Goal: Understand process/instructions

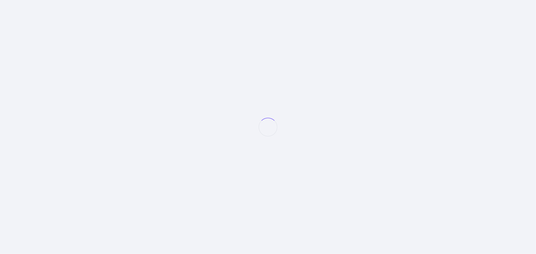
select select "null"
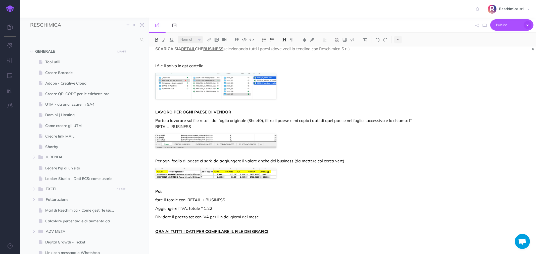
scroll to position [1944, 0]
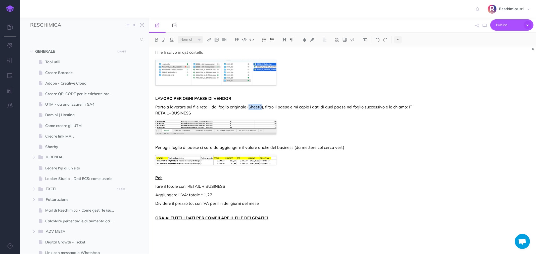
drag, startPoint x: 247, startPoint y: 108, endPoint x: 259, endPoint y: 105, distance: 12.3
click at [259, 105] on p "Parto a lavorare sul file retail, dal foglio originale (Sheet0), filtro il paes…" at bounding box center [284, 110] width 258 height 12
copy p "Sheet0"
click at [296, 128] on figure at bounding box center [253, 127] width 196 height 14
click at [376, 204] on p "Dividere il prezzo tot con IVA per il n dei giorni del mese" at bounding box center [284, 203] width 258 height 6
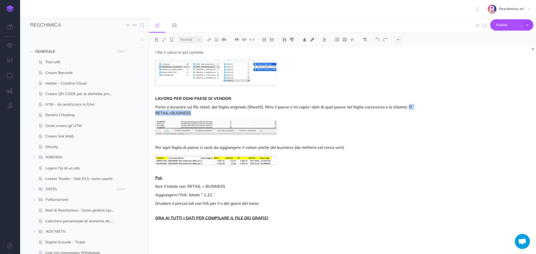
drag, startPoint x: 405, startPoint y: 106, endPoint x: 412, endPoint y: 113, distance: 9.2
click at [412, 113] on p "Parto a lavorare sul file retail, dal foglio originale (Sheet0), filtro il paes…" at bounding box center [284, 110] width 258 height 12
copy p "IT RETAIL+BUSINESS"
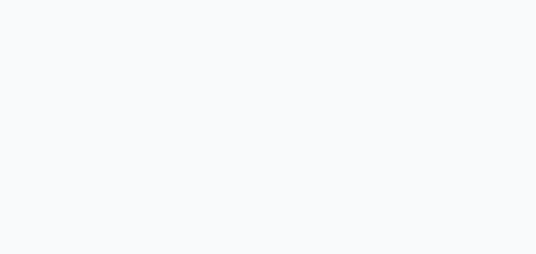
select select "null"
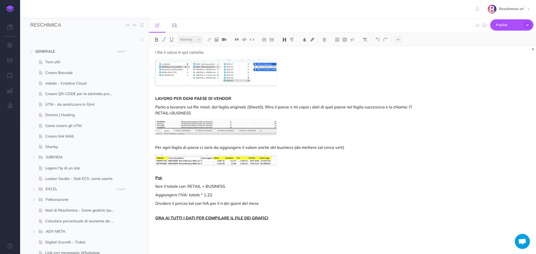
scroll to position [1944, 0]
